Goal: Information Seeking & Learning: Learn about a topic

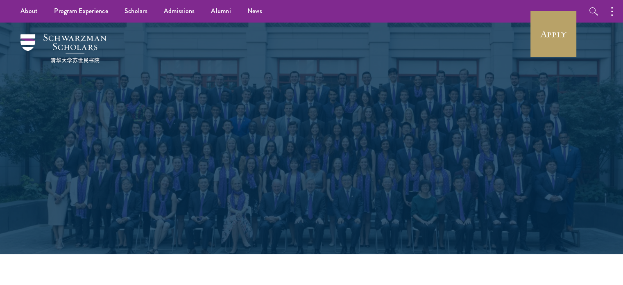
select select "Select Country"
select select
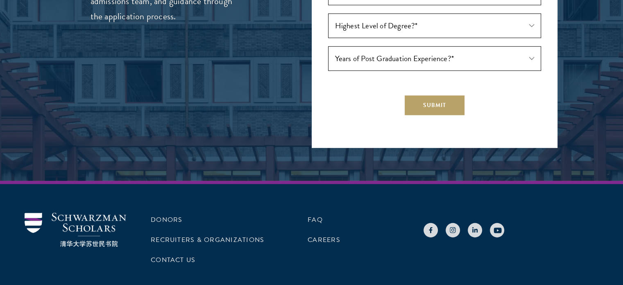
scroll to position [2523, 0]
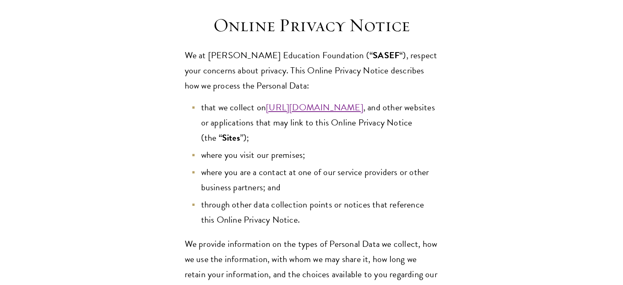
scroll to position [207, 0]
